Goal: Find specific page/section: Find specific page/section

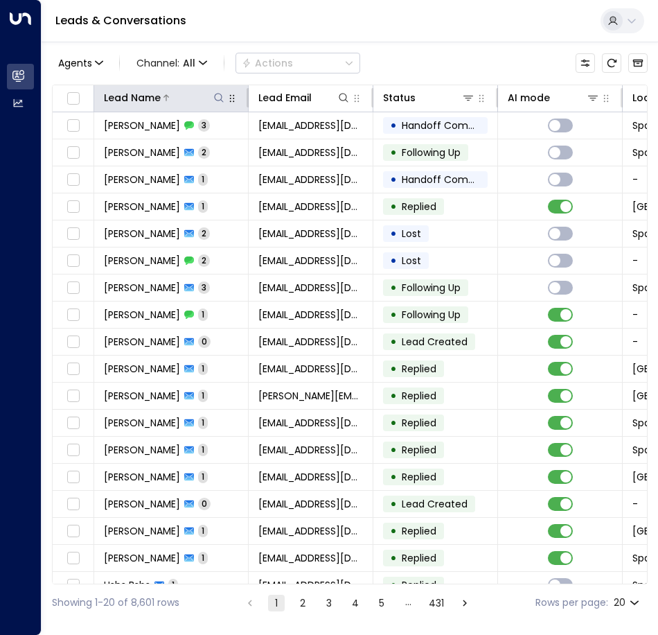
click at [219, 96] on icon at bounding box center [218, 97] width 11 height 11
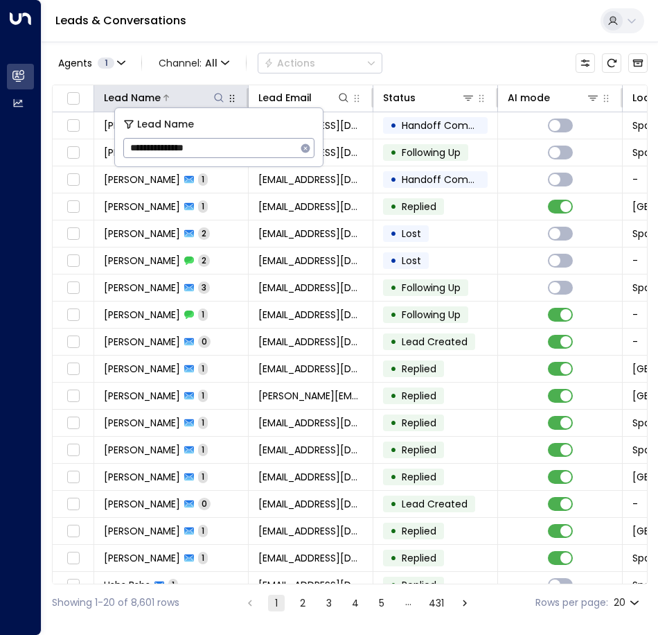
type input "**********"
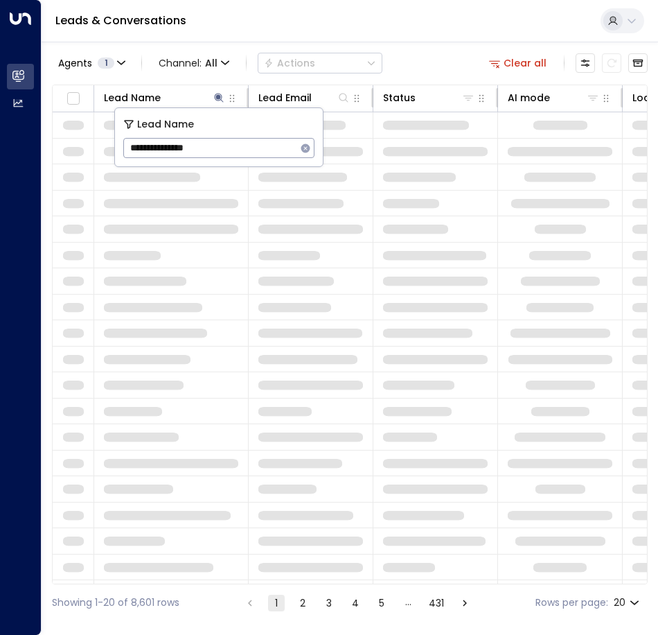
click at [459, 78] on div "Agents 1 Channel: All Actions Clear all Lead Name Lead Email Status AI mode Loc…" at bounding box center [350, 331] width 596 height 579
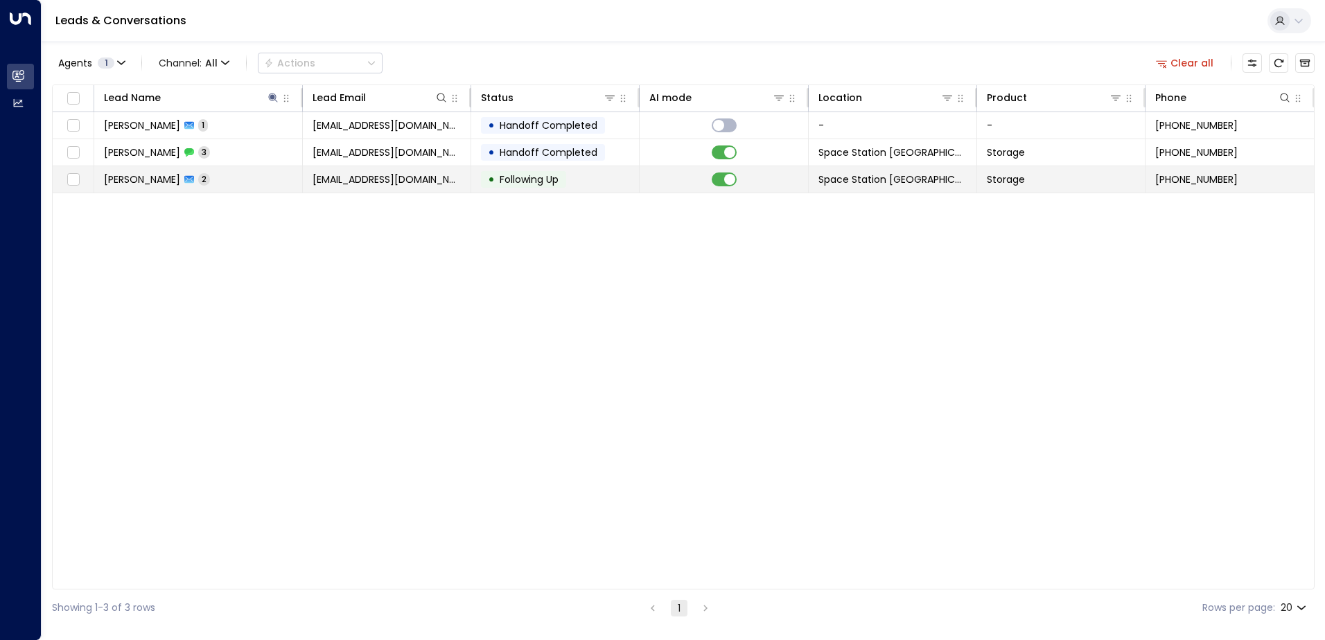
click at [658, 168] on td "Space Station [GEOGRAPHIC_DATA]" at bounding box center [893, 179] width 168 height 26
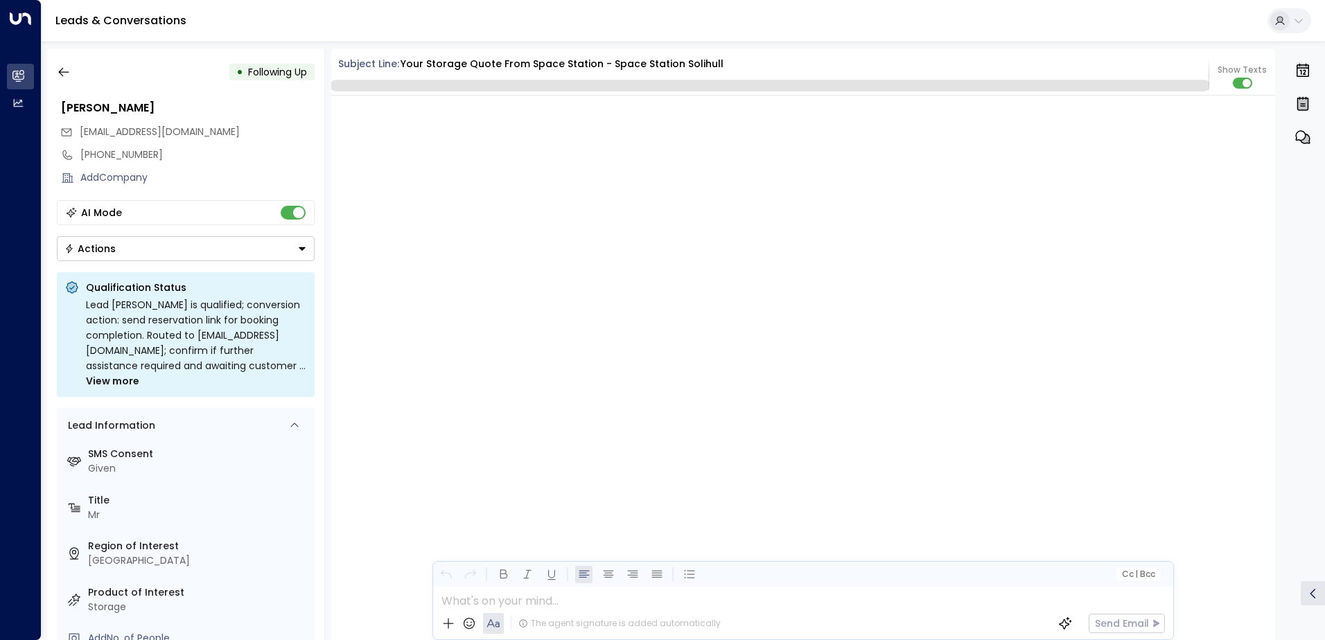
scroll to position [1579, 0]
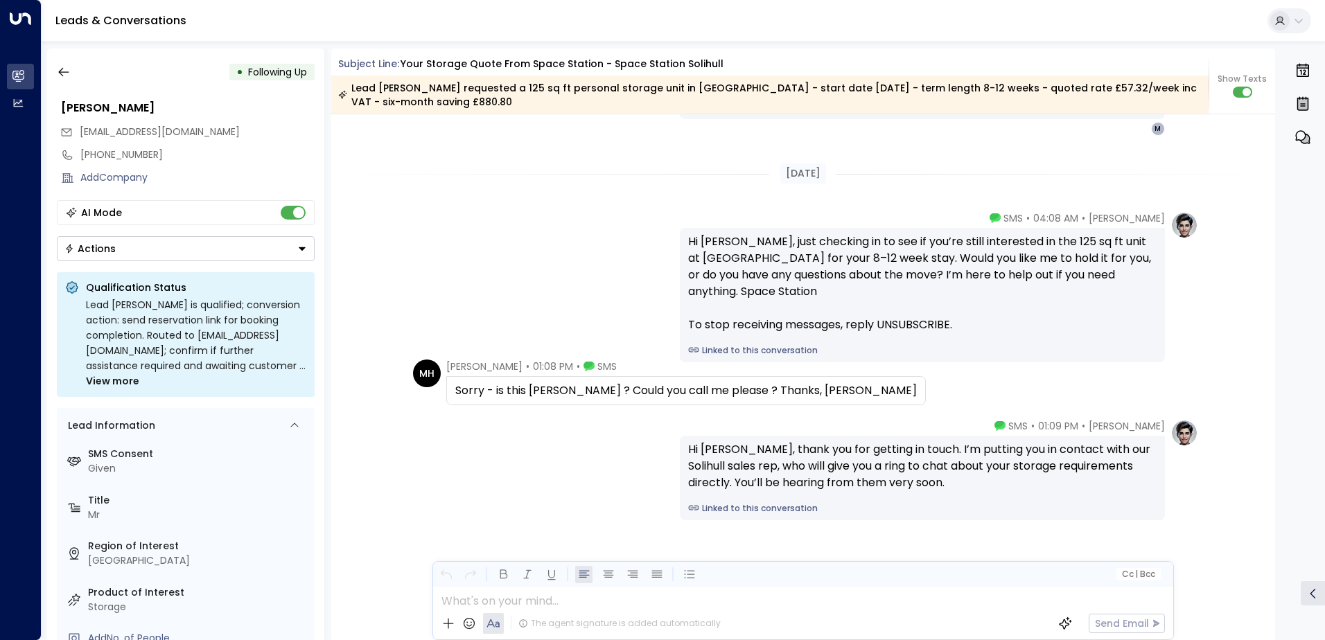
click at [76, 97] on div "[PERSON_NAME]" at bounding box center [186, 108] width 258 height 25
click at [68, 71] on icon "button" at bounding box center [64, 72] width 14 height 14
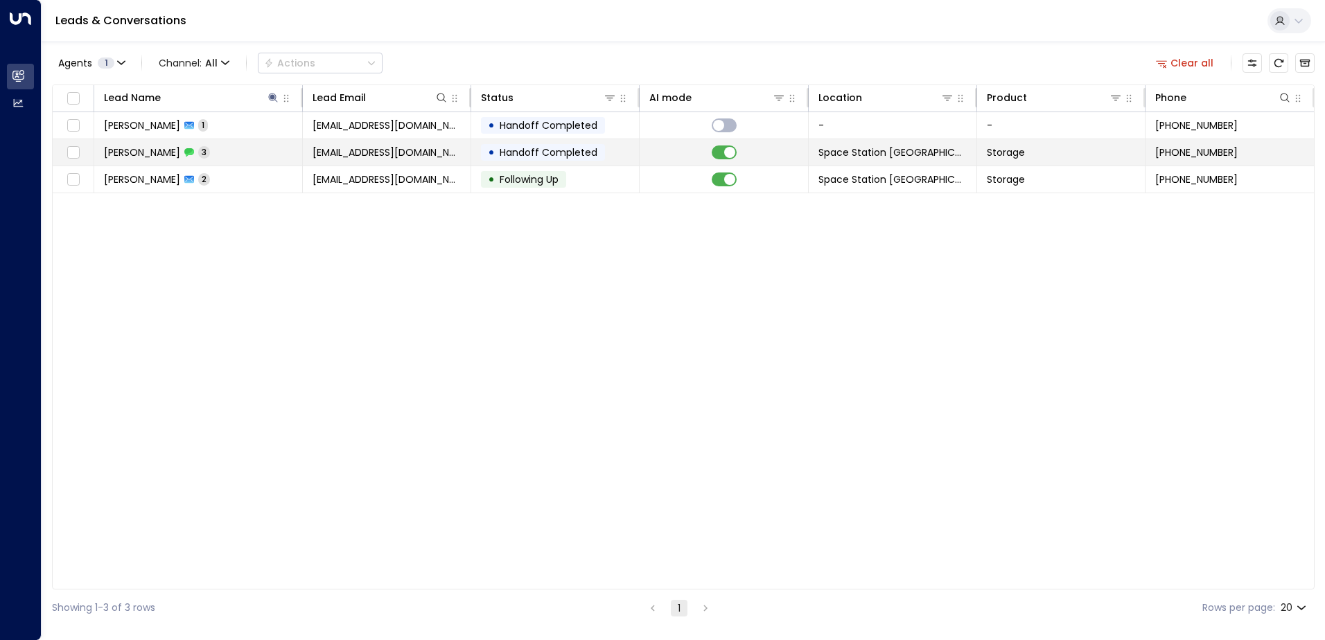
click at [658, 152] on td at bounding box center [724, 152] width 168 height 26
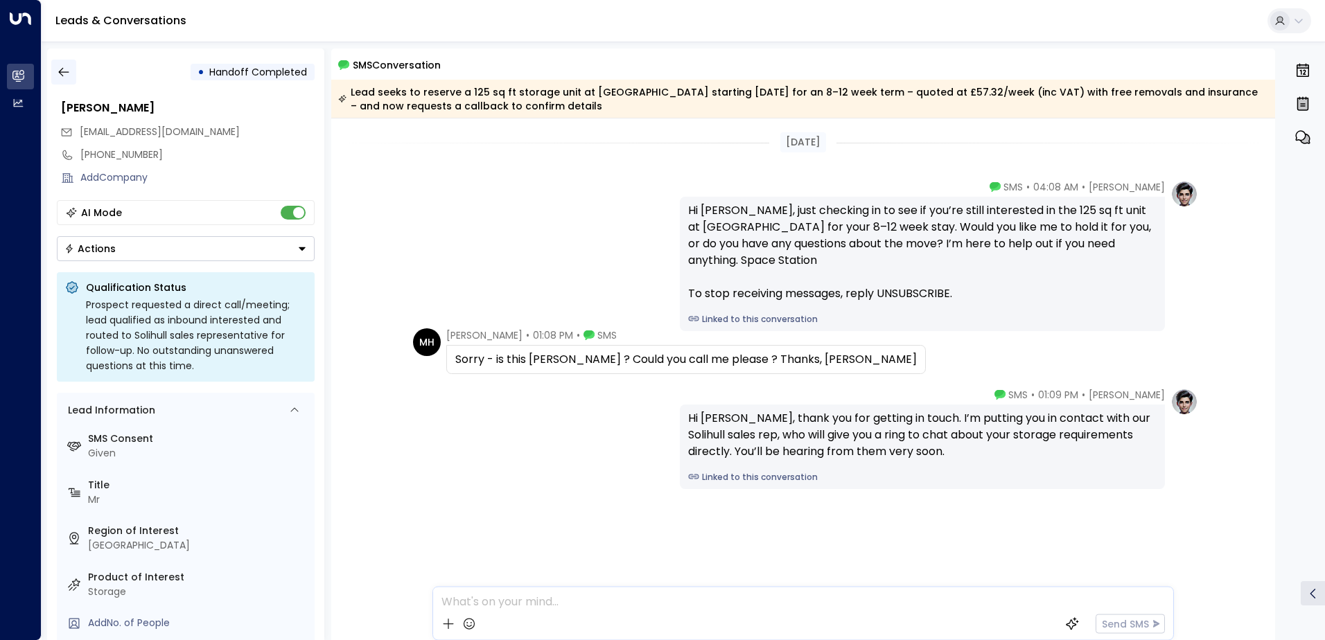
click at [73, 69] on button "button" at bounding box center [63, 72] width 25 height 25
